Goal: Find specific page/section: Find specific page/section

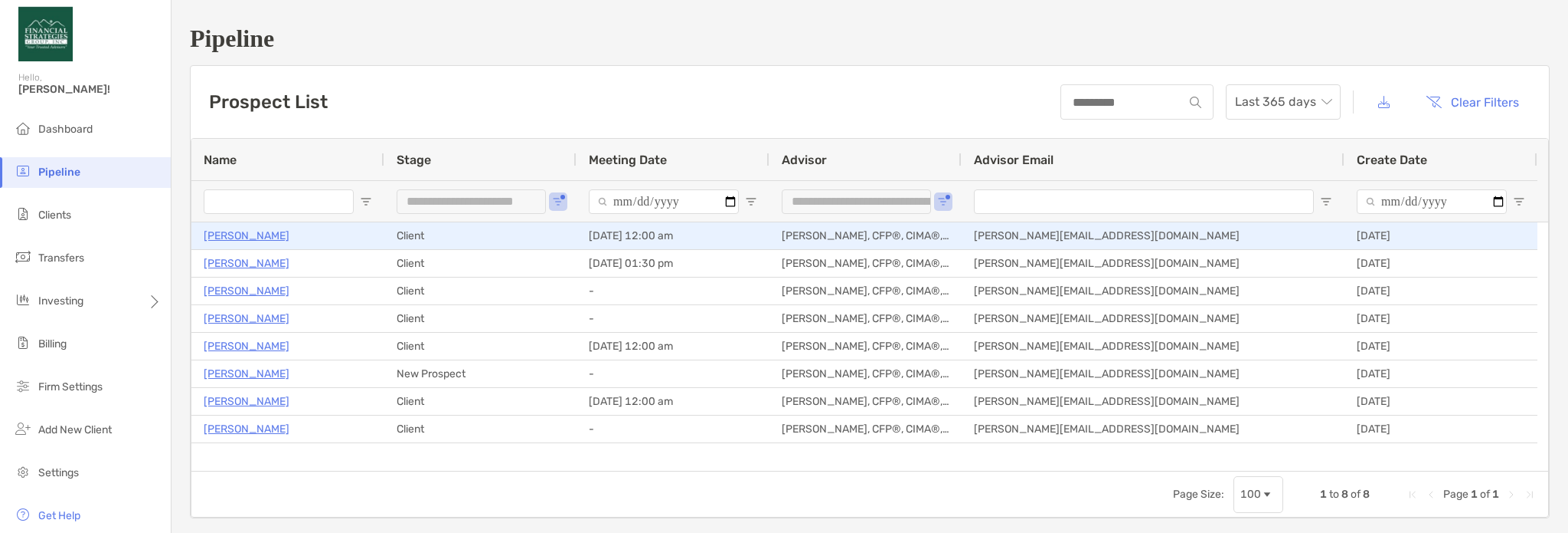
click at [548, 246] on div "Client" at bounding box center [480, 235] width 192 height 27
click at [276, 237] on p "[PERSON_NAME]" at bounding box center [246, 235] width 86 height 19
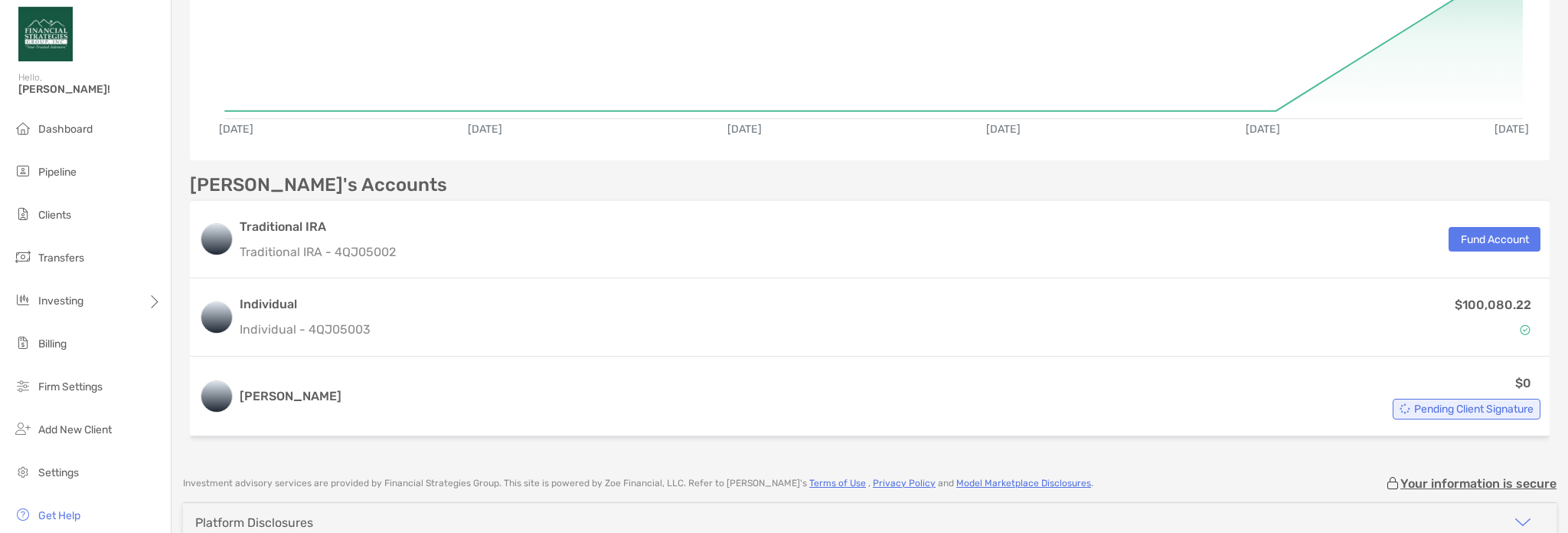
scroll to position [85, 0]
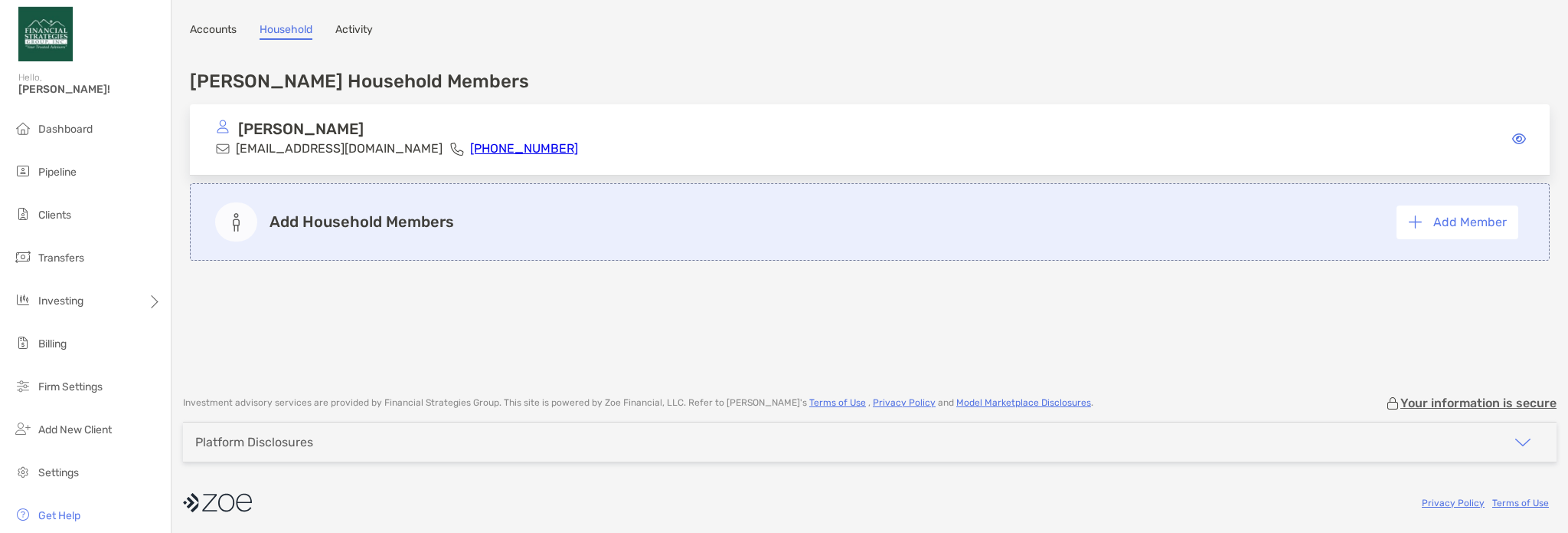
click at [214, 27] on link "Accounts" at bounding box center [214, 31] width 47 height 17
